Goal: Task Accomplishment & Management: Manage account settings

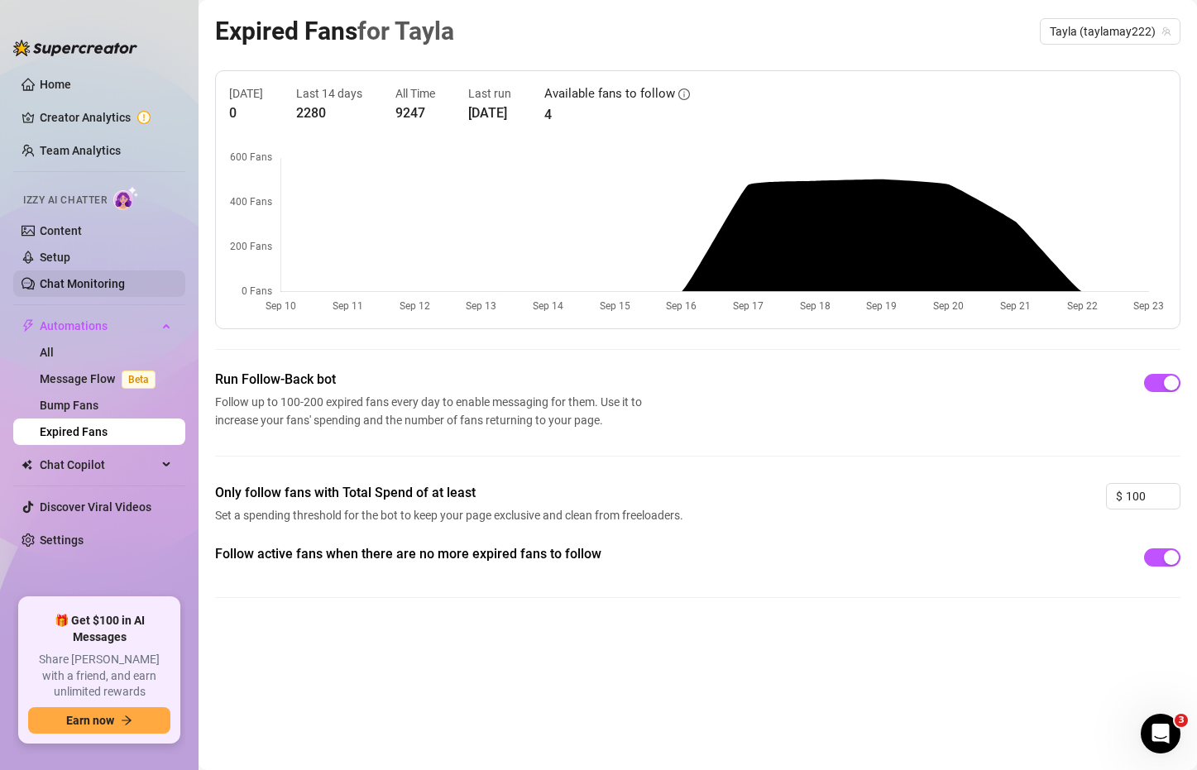
click at [124, 277] on link "Chat Monitoring" at bounding box center [82, 283] width 85 height 13
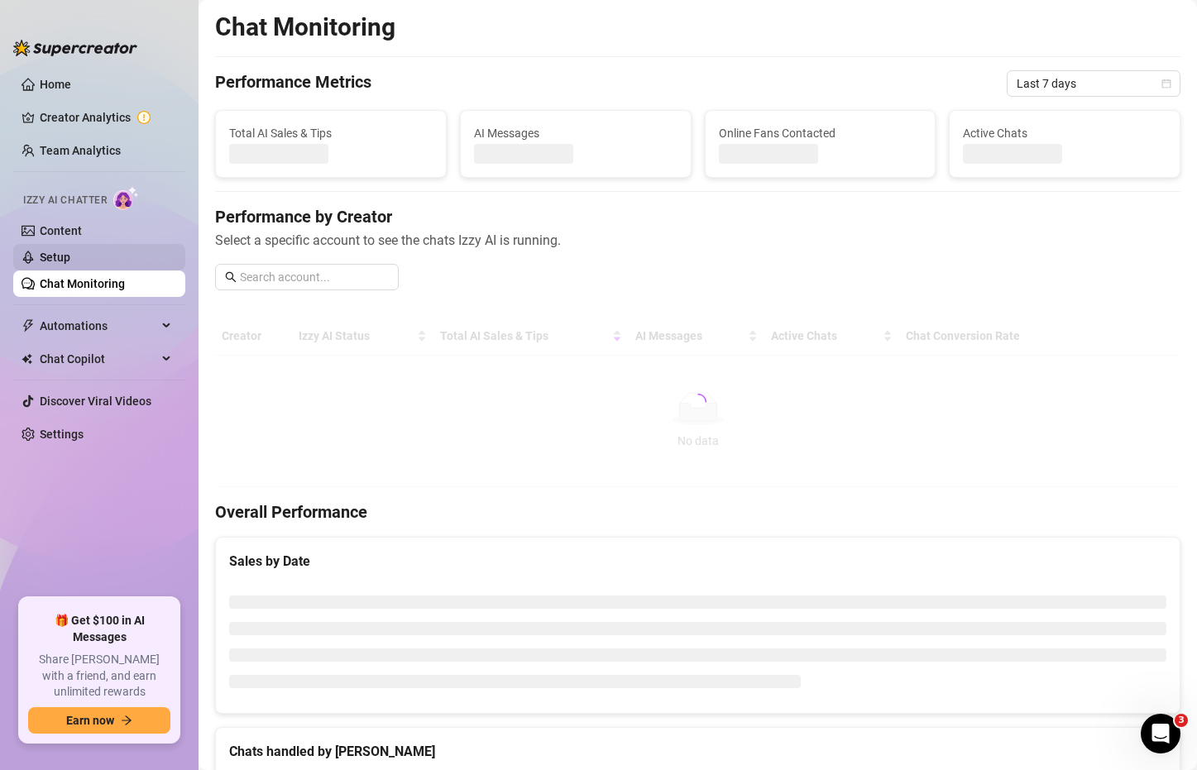
click at [70, 256] on link "Setup" at bounding box center [55, 257] width 31 height 13
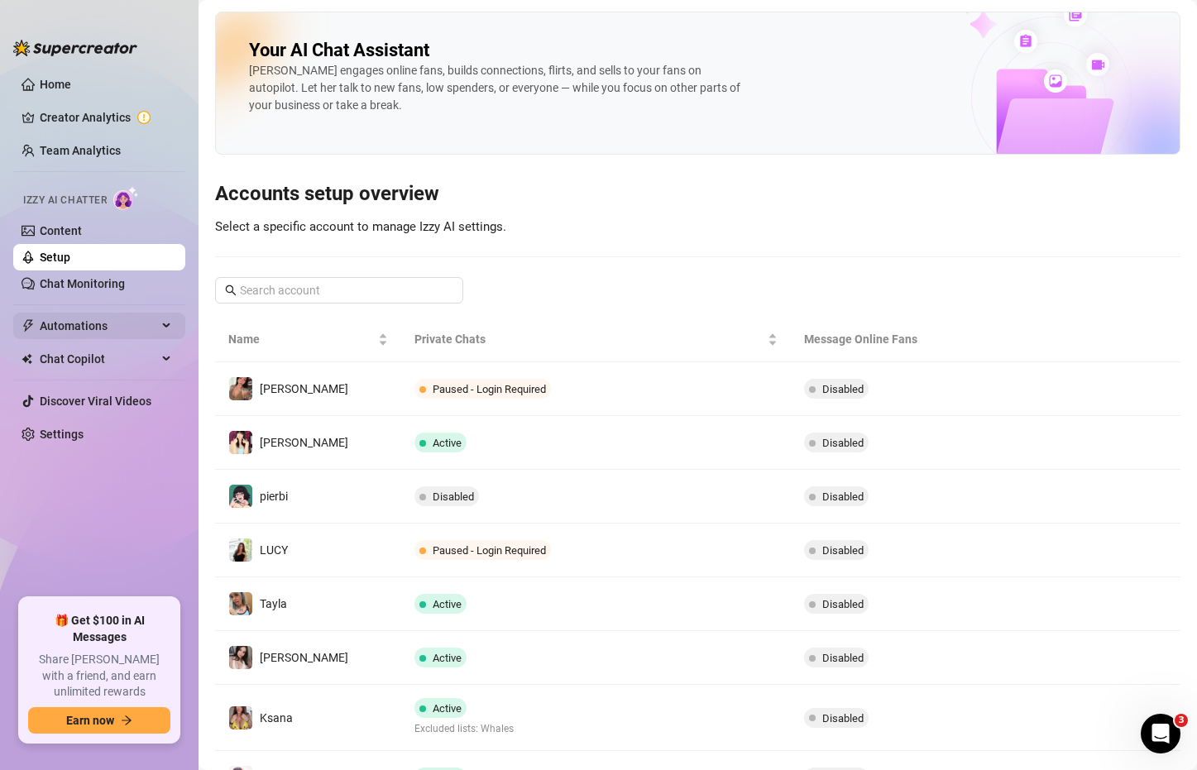
click at [159, 318] on div "Automations" at bounding box center [99, 326] width 172 height 26
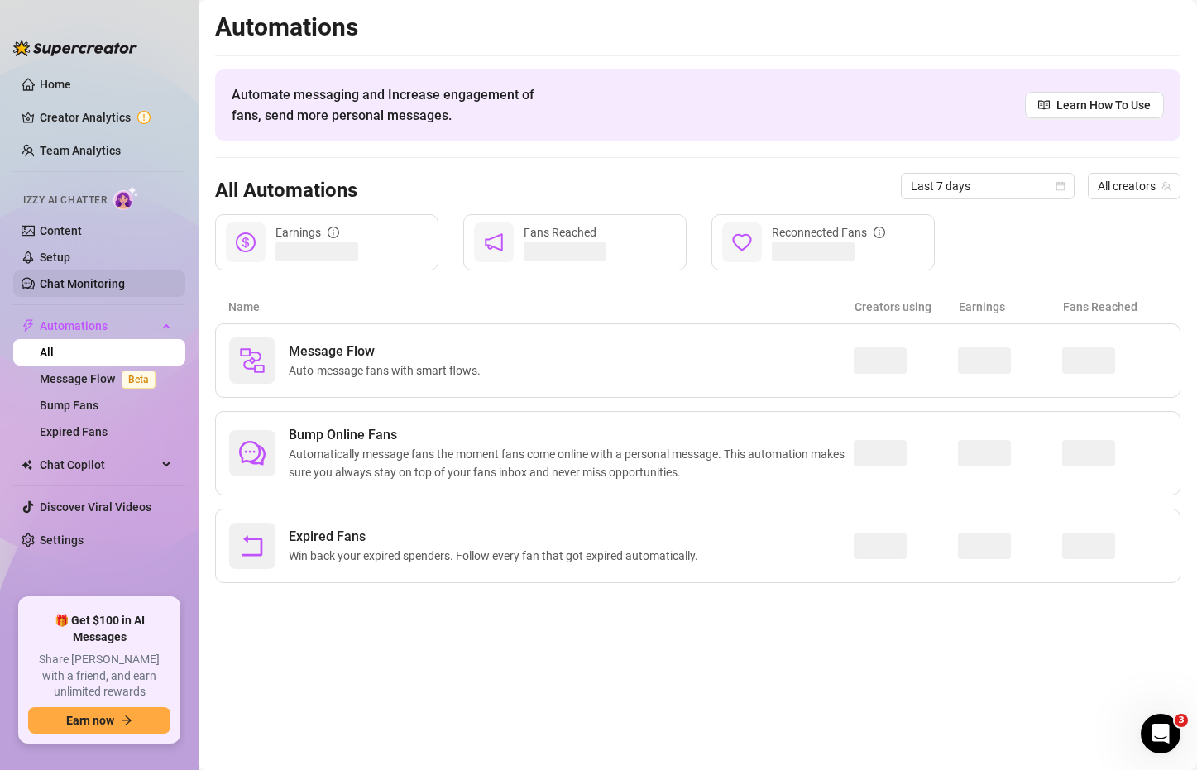
click at [93, 278] on link "Chat Monitoring" at bounding box center [82, 283] width 85 height 13
click at [70, 253] on link "Setup" at bounding box center [55, 257] width 31 height 13
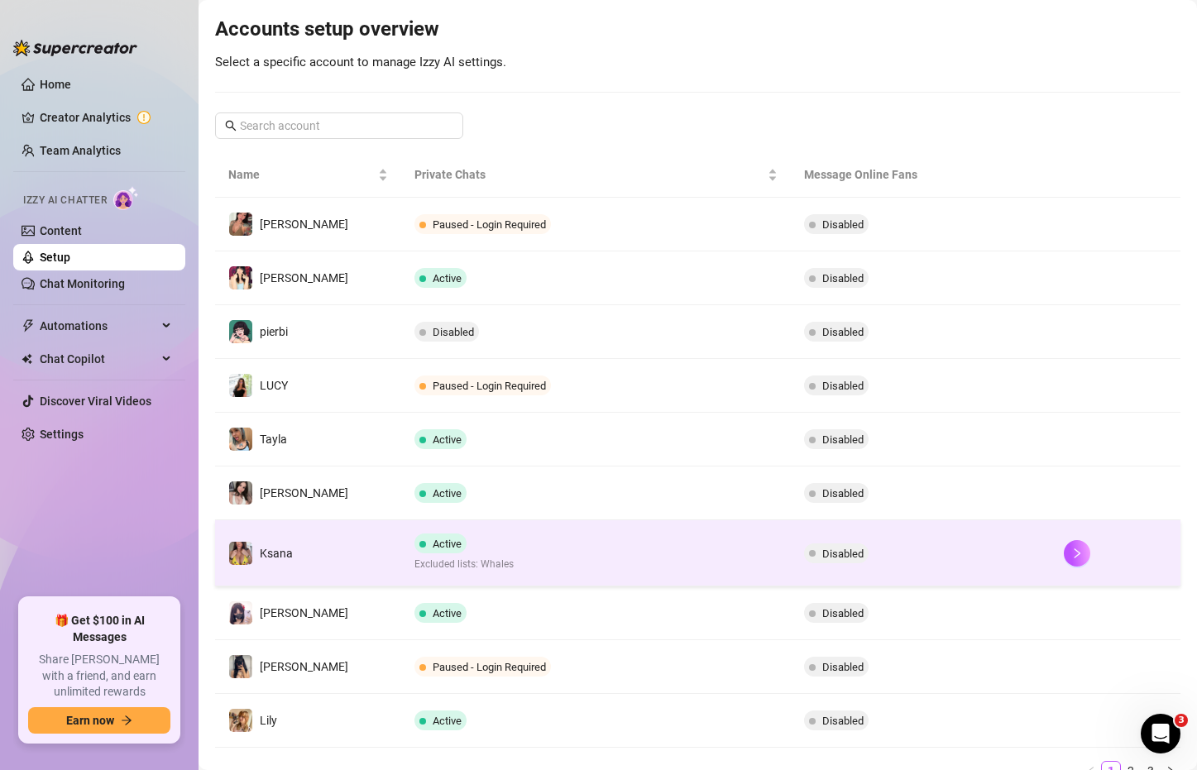
scroll to position [165, 0]
click at [1074, 553] on div at bounding box center [1114, 552] width 103 height 26
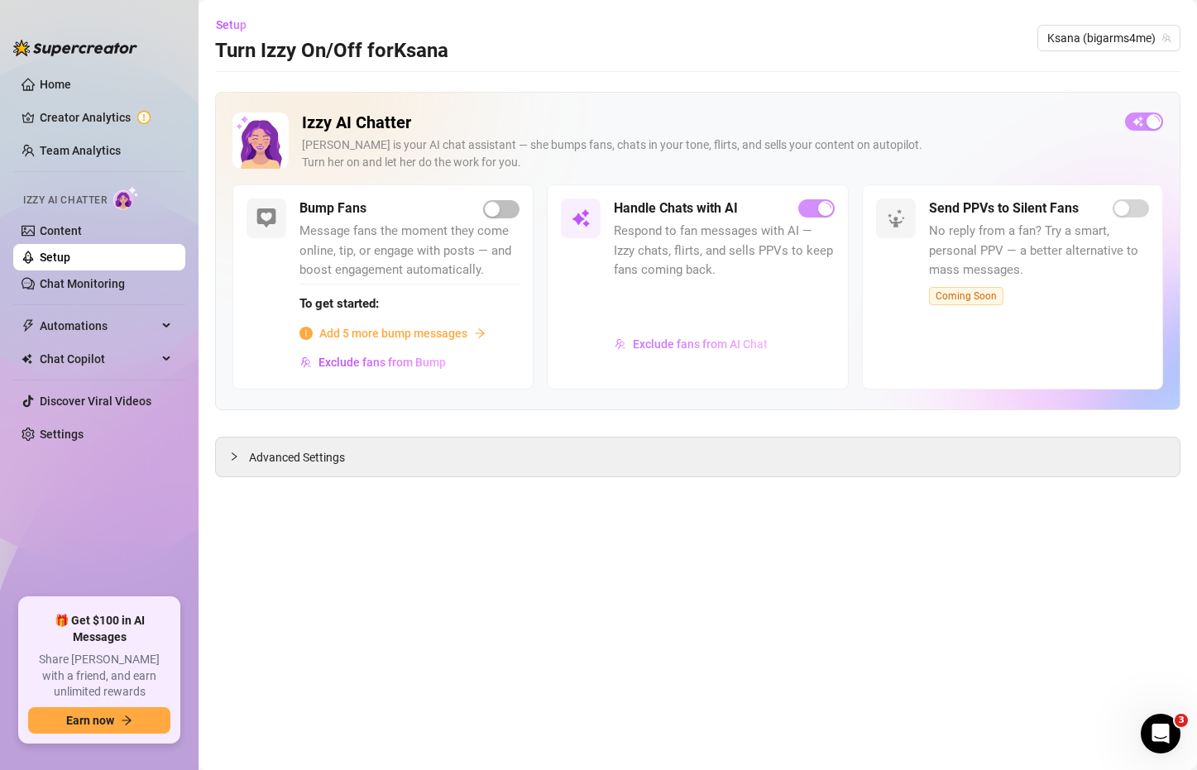
click at [735, 336] on button "Exclude fans from AI Chat" at bounding box center [691, 344] width 155 height 26
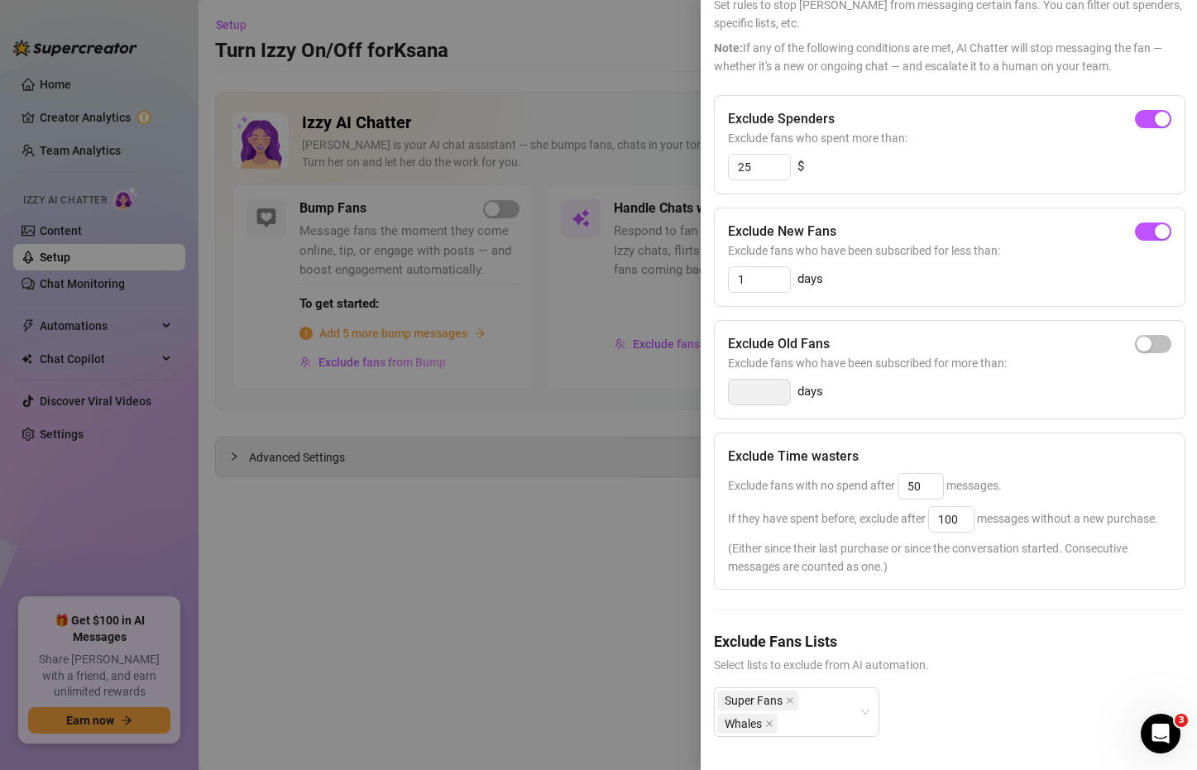
scroll to position [136, 0]
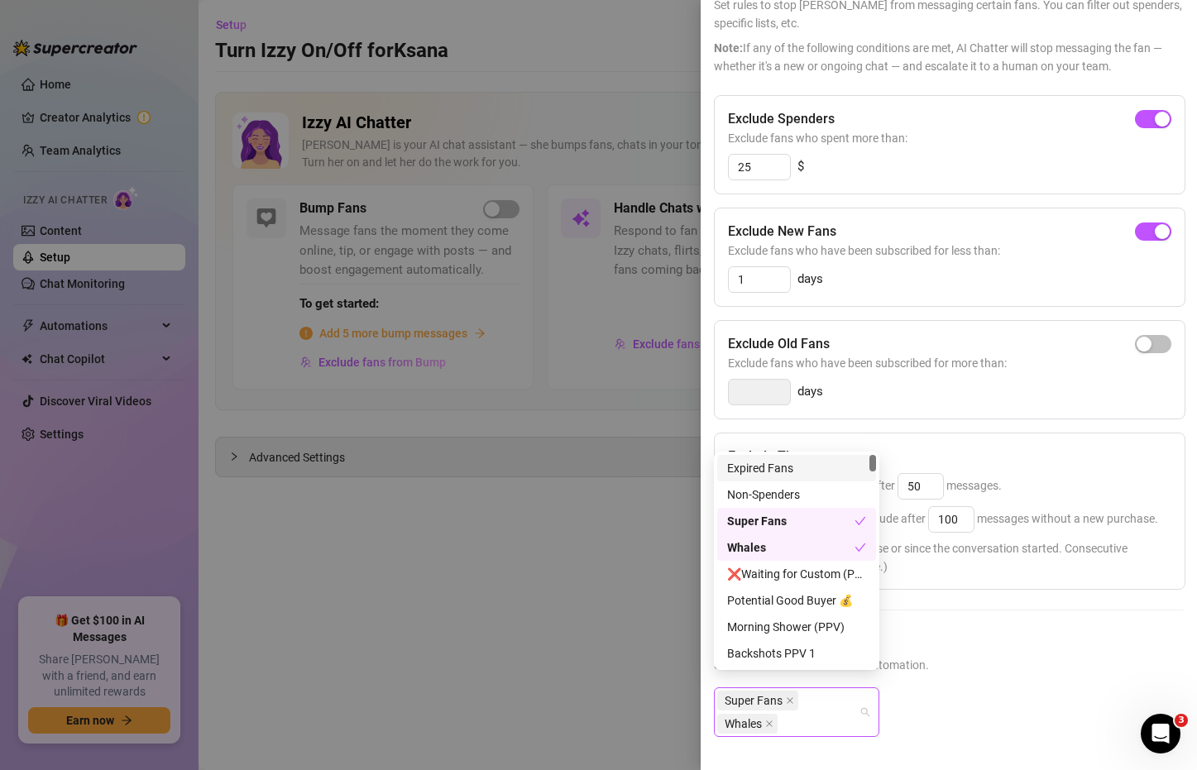
click at [839, 696] on div "Super Fans Whales" at bounding box center [787, 712] width 141 height 46
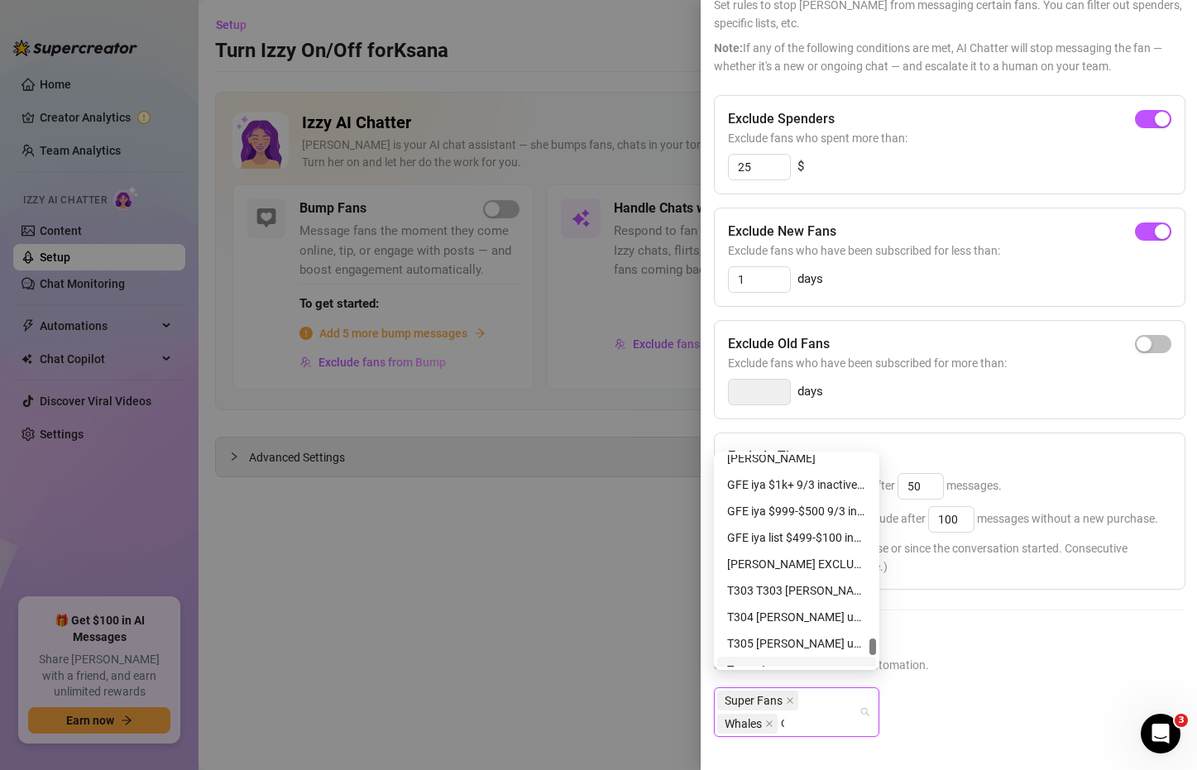
scroll to position [0, 0]
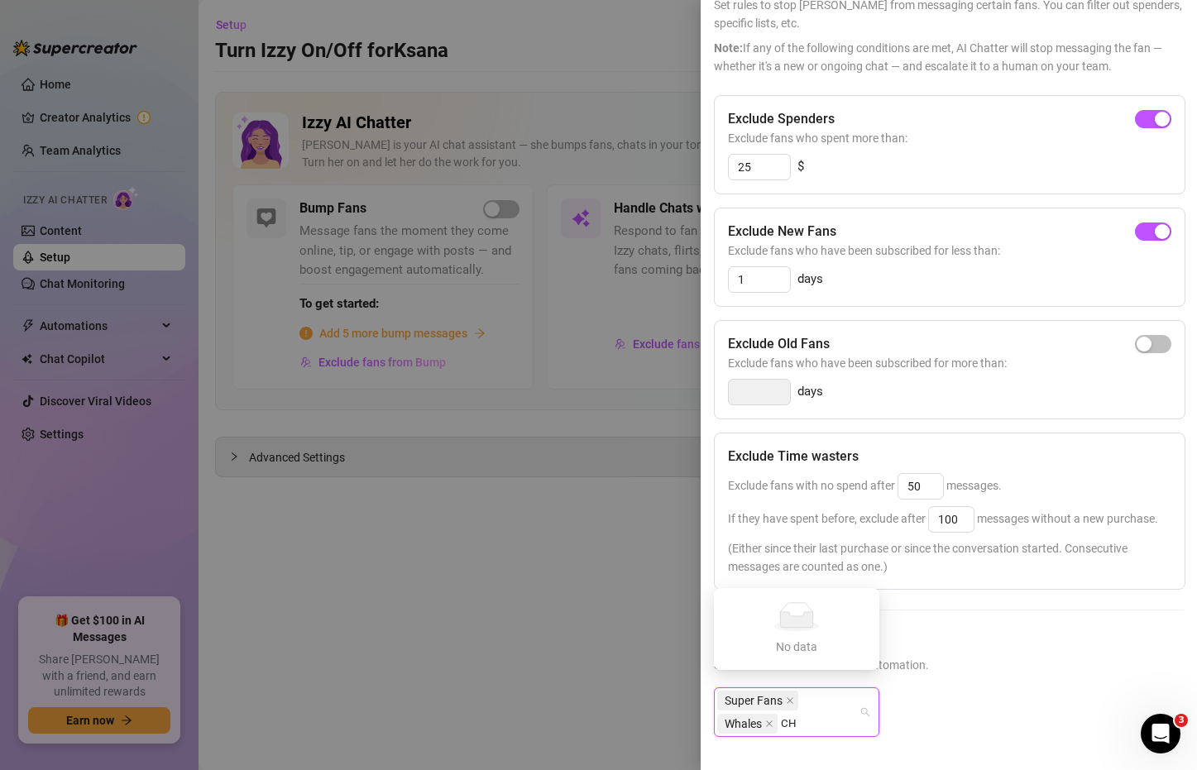
type input "C"
type input "AI"
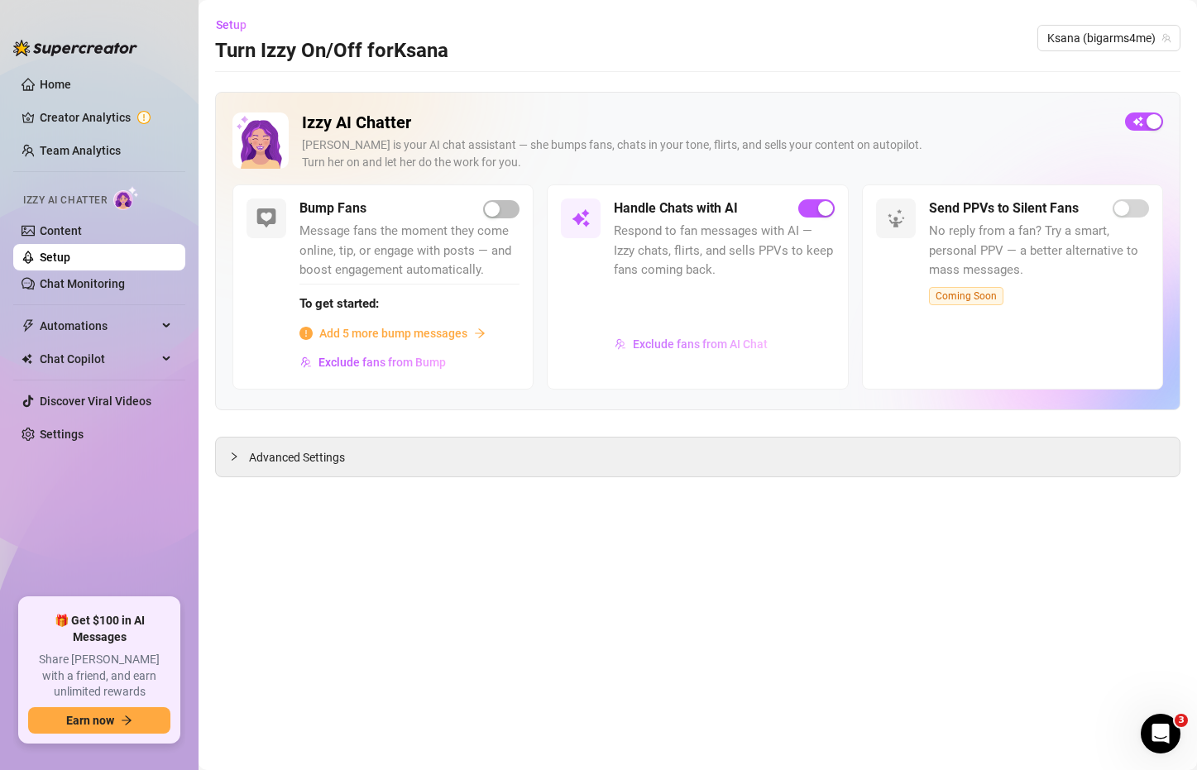
click at [704, 346] on span "Exclude fans from AI Chat" at bounding box center [700, 343] width 135 height 13
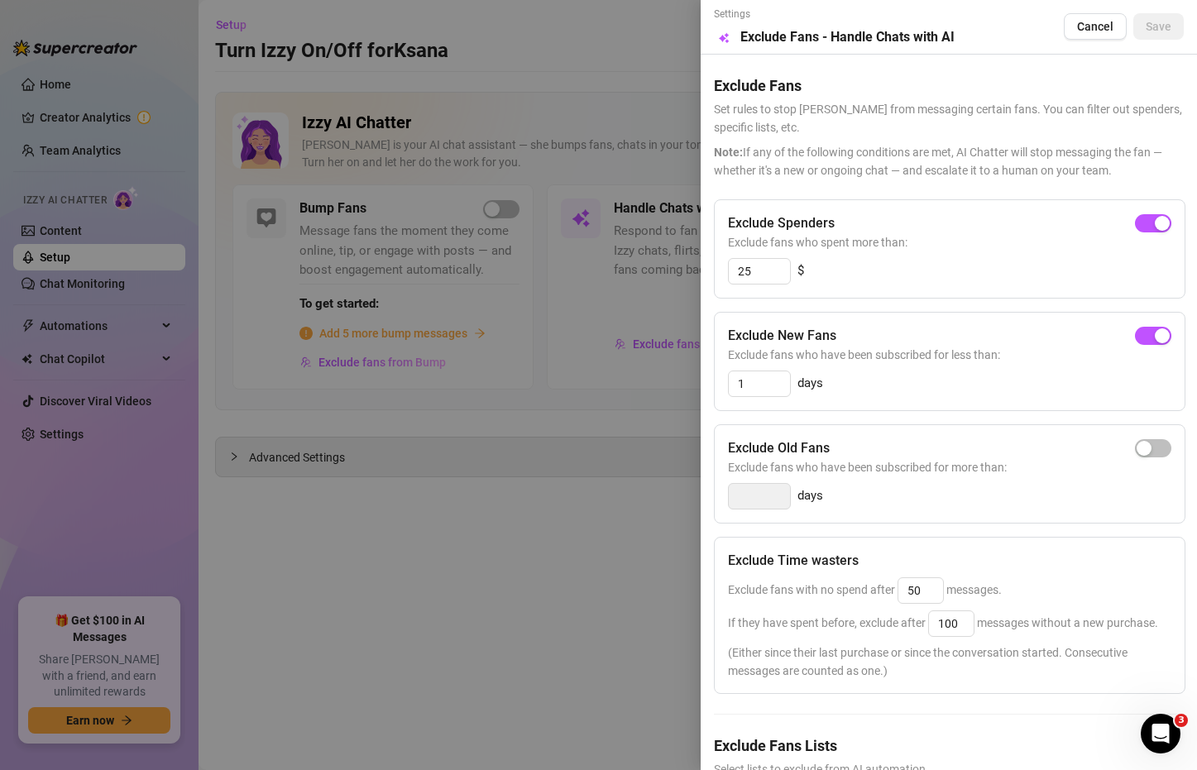
scroll to position [136, 0]
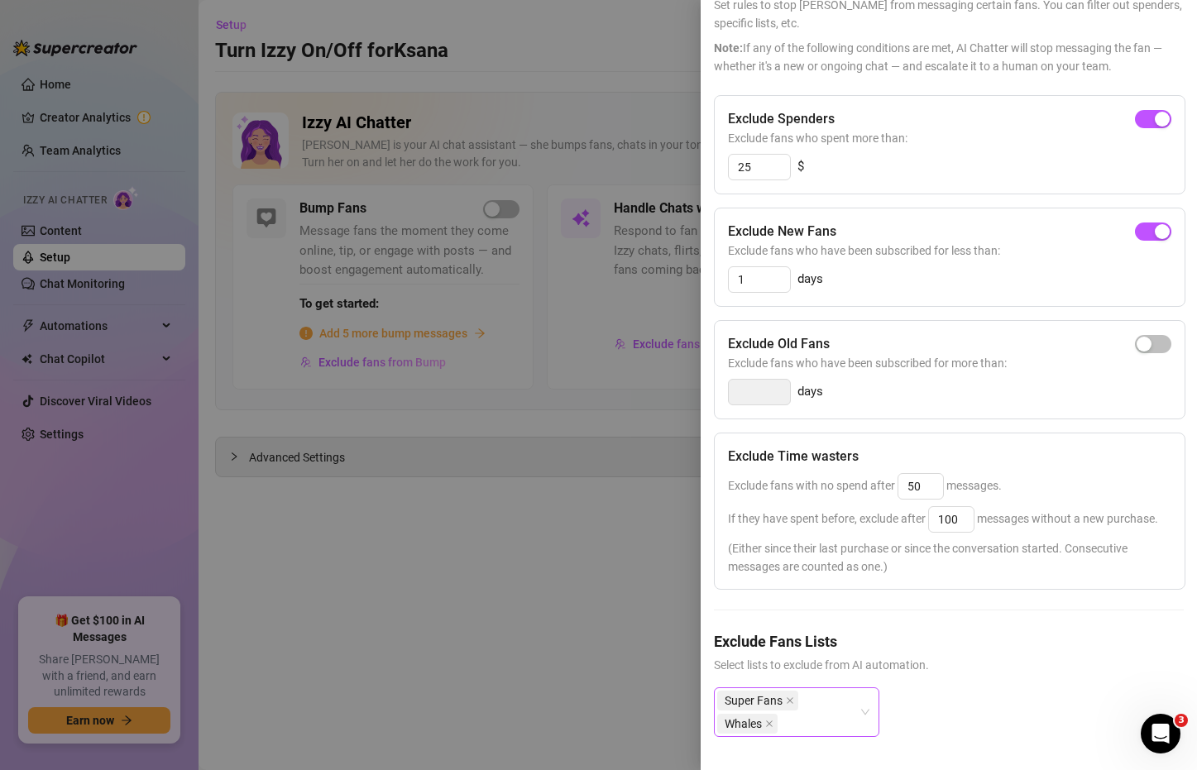
click at [840, 712] on div "Super Fans Whales" at bounding box center [787, 712] width 141 height 46
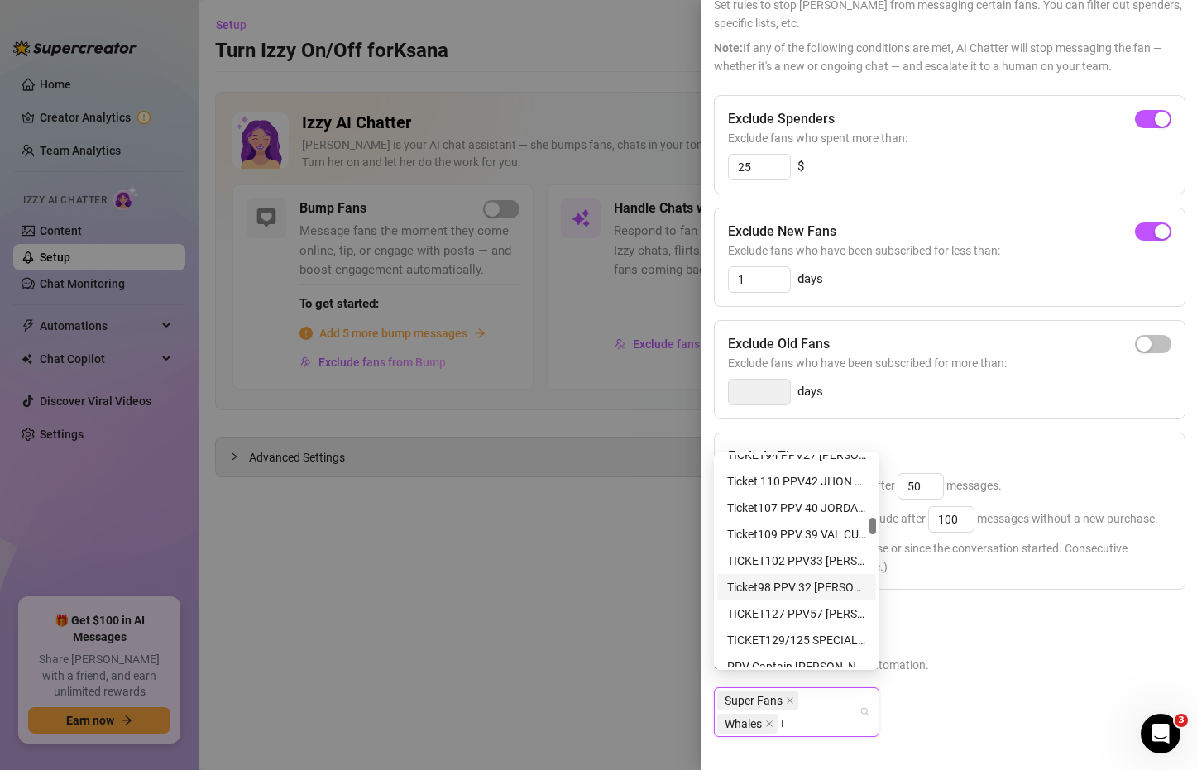
scroll to position [0, 0]
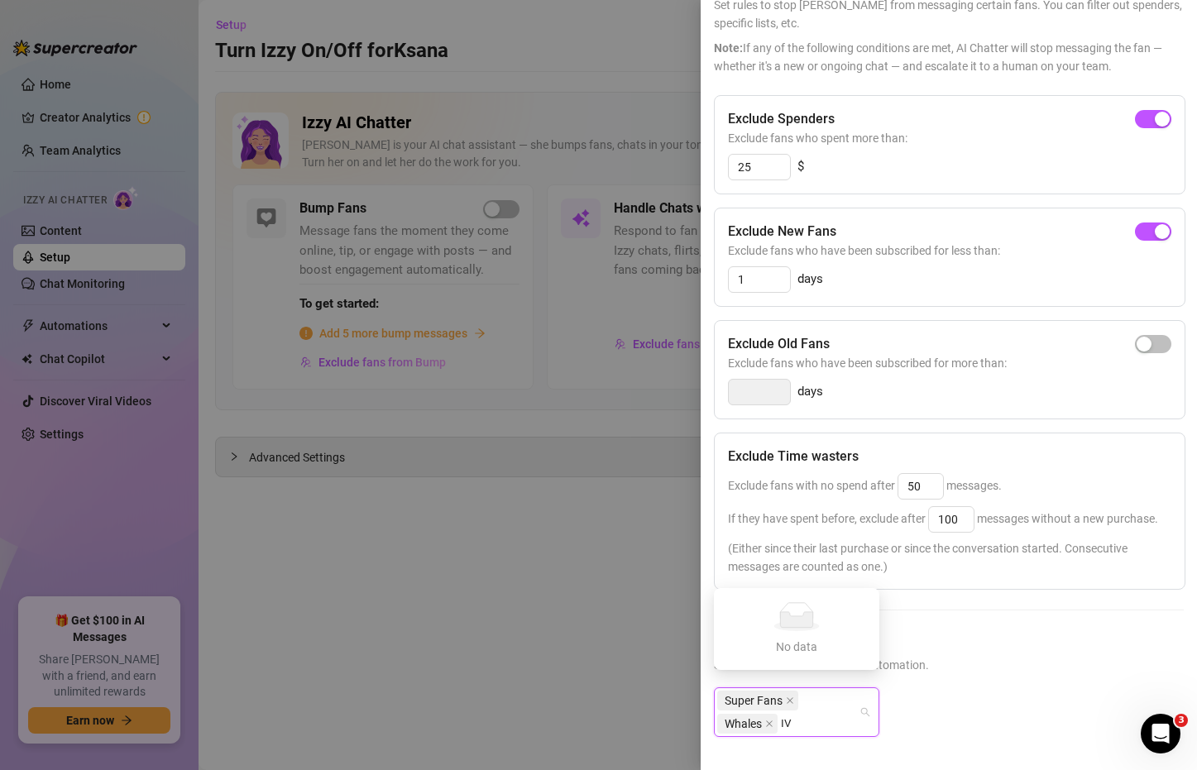
type input "I"
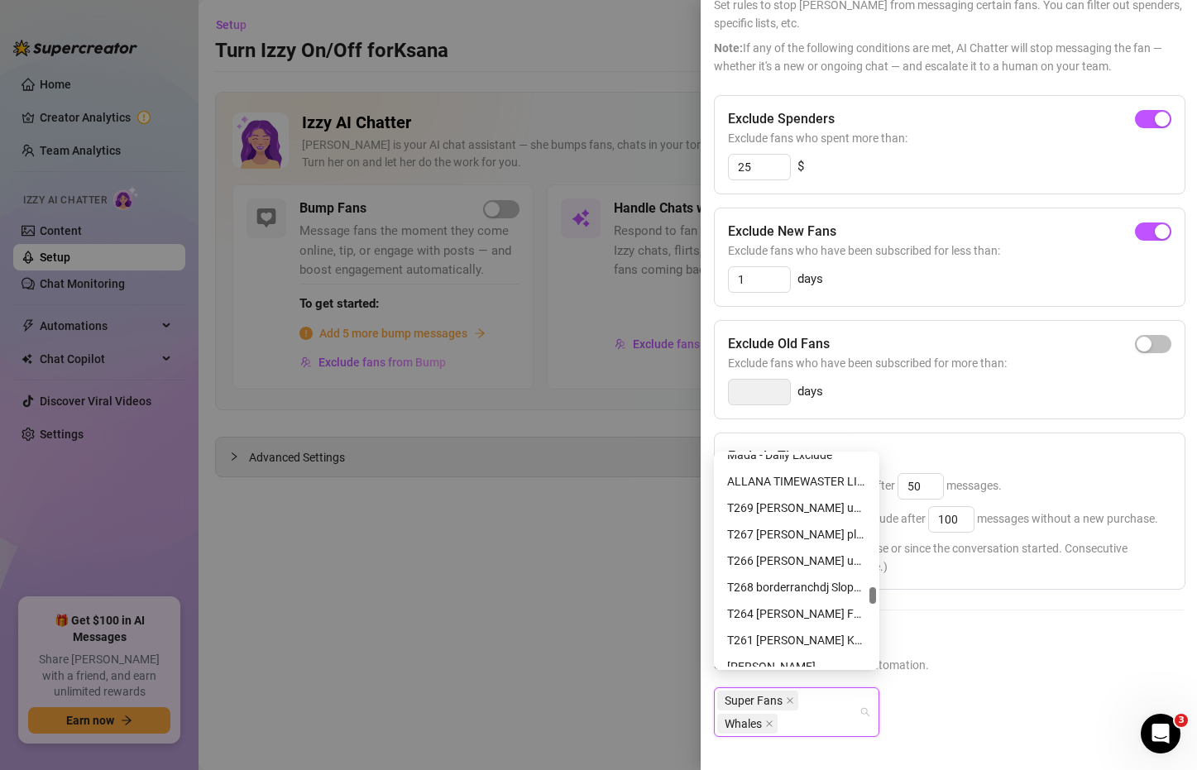
scroll to position [4826, 0]
click at [989, 638] on h5 "Exclude Fans Lists" at bounding box center [949, 641] width 470 height 22
